Goal: Information Seeking & Learning: Find specific fact

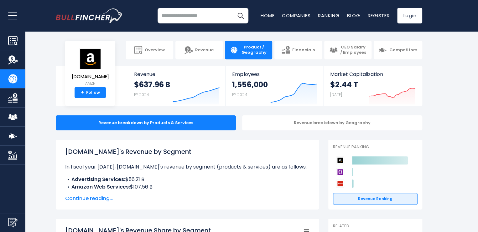
click at [451, 54] on section "[DOMAIN_NAME] + Overview Revenue Product / Geography Financials" at bounding box center [239, 50] width 478 height 19
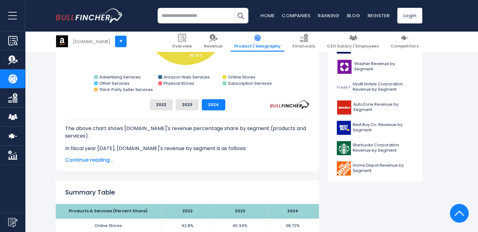
scroll to position [257, 0]
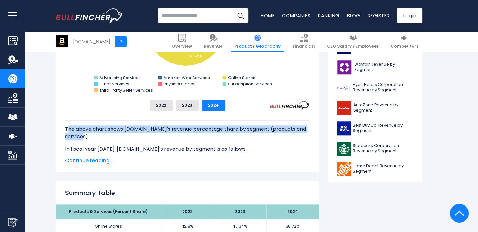
drag, startPoint x: 68, startPoint y: 130, endPoint x: 109, endPoint y: 137, distance: 42.0
click at [109, 137] on p "The above chart shows [DOMAIN_NAME]'s revenue percentage share by segment (prod…" at bounding box center [187, 133] width 244 height 15
click at [97, 133] on p "The above chart shows [DOMAIN_NAME]'s revenue percentage share by segment (prod…" at bounding box center [187, 133] width 244 height 15
drag, startPoint x: 91, startPoint y: 136, endPoint x: 48, endPoint y: 126, distance: 44.2
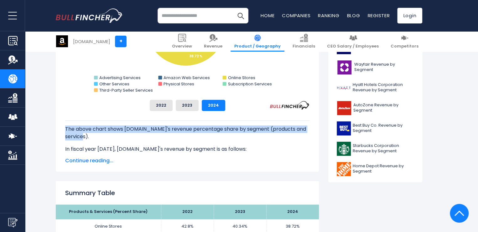
copy p "The above chart shows [DOMAIN_NAME]'s revenue percentage share by segment (prod…"
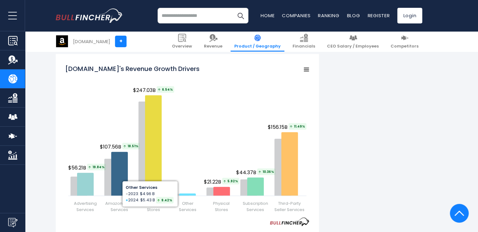
scroll to position [846, 0]
